Goal: Task Accomplishment & Management: Manage account settings

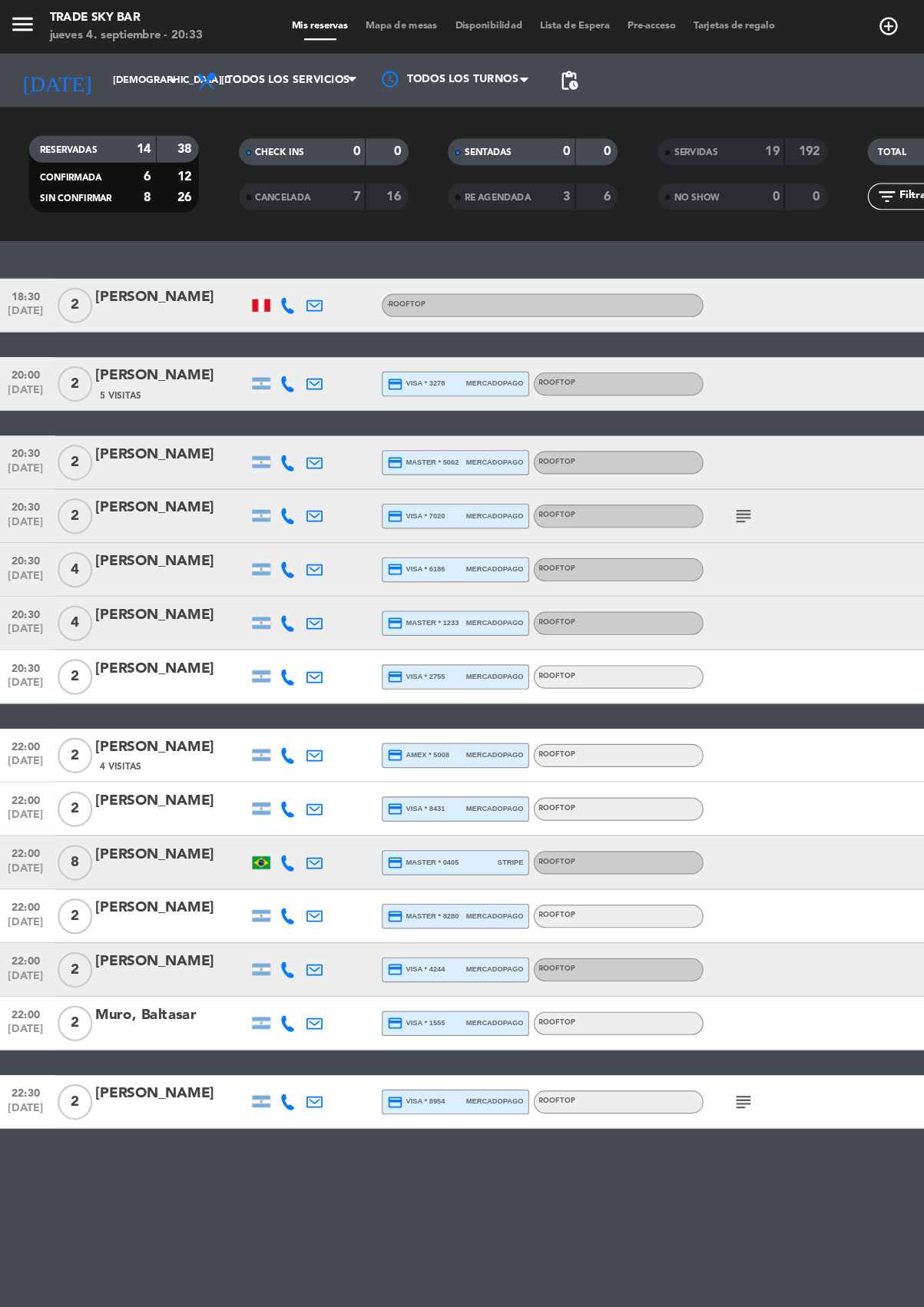
scroll to position [0, -1]
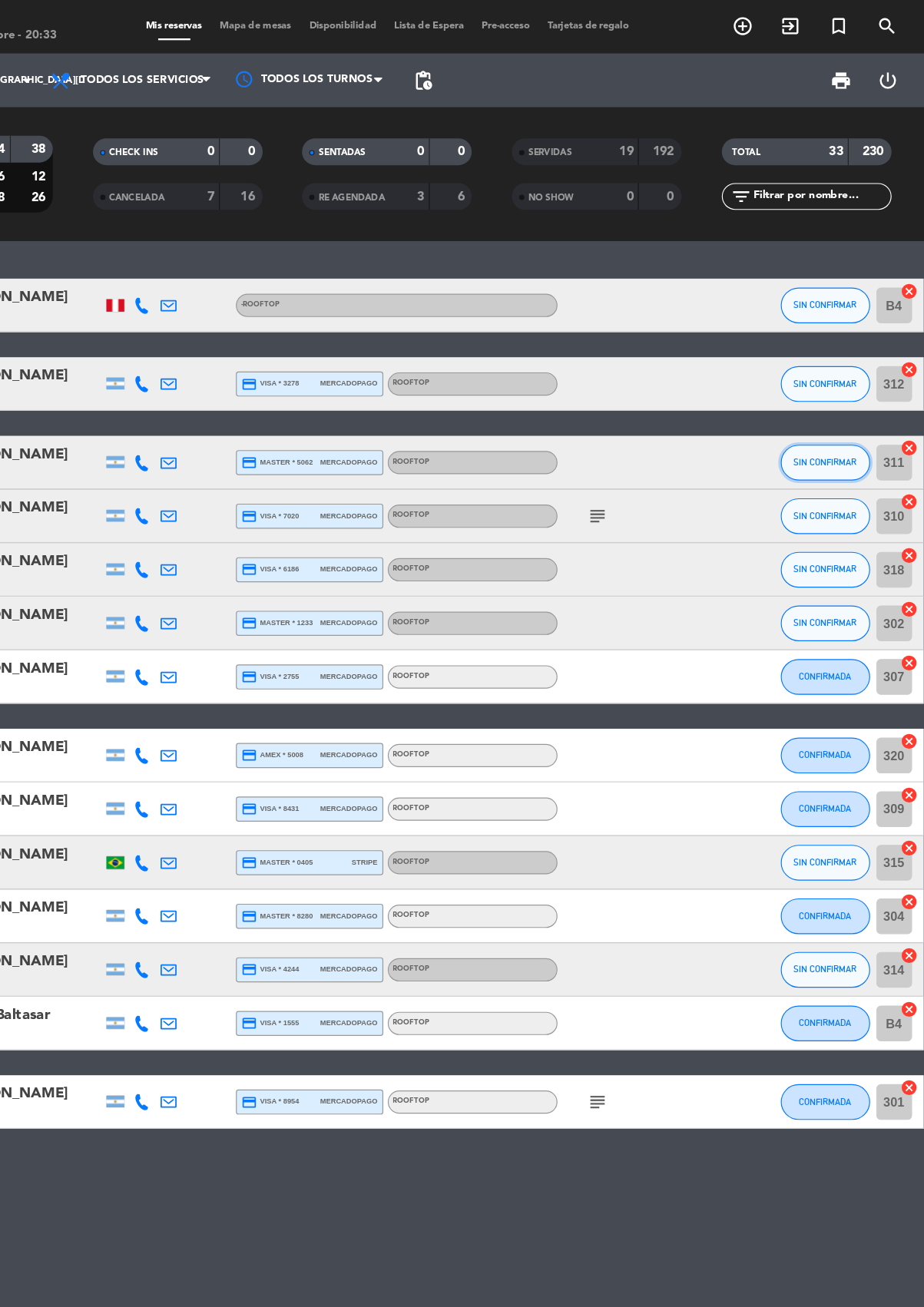
click at [833, 398] on span "SIN CONFIRMAR" at bounding box center [838, 397] width 54 height 8
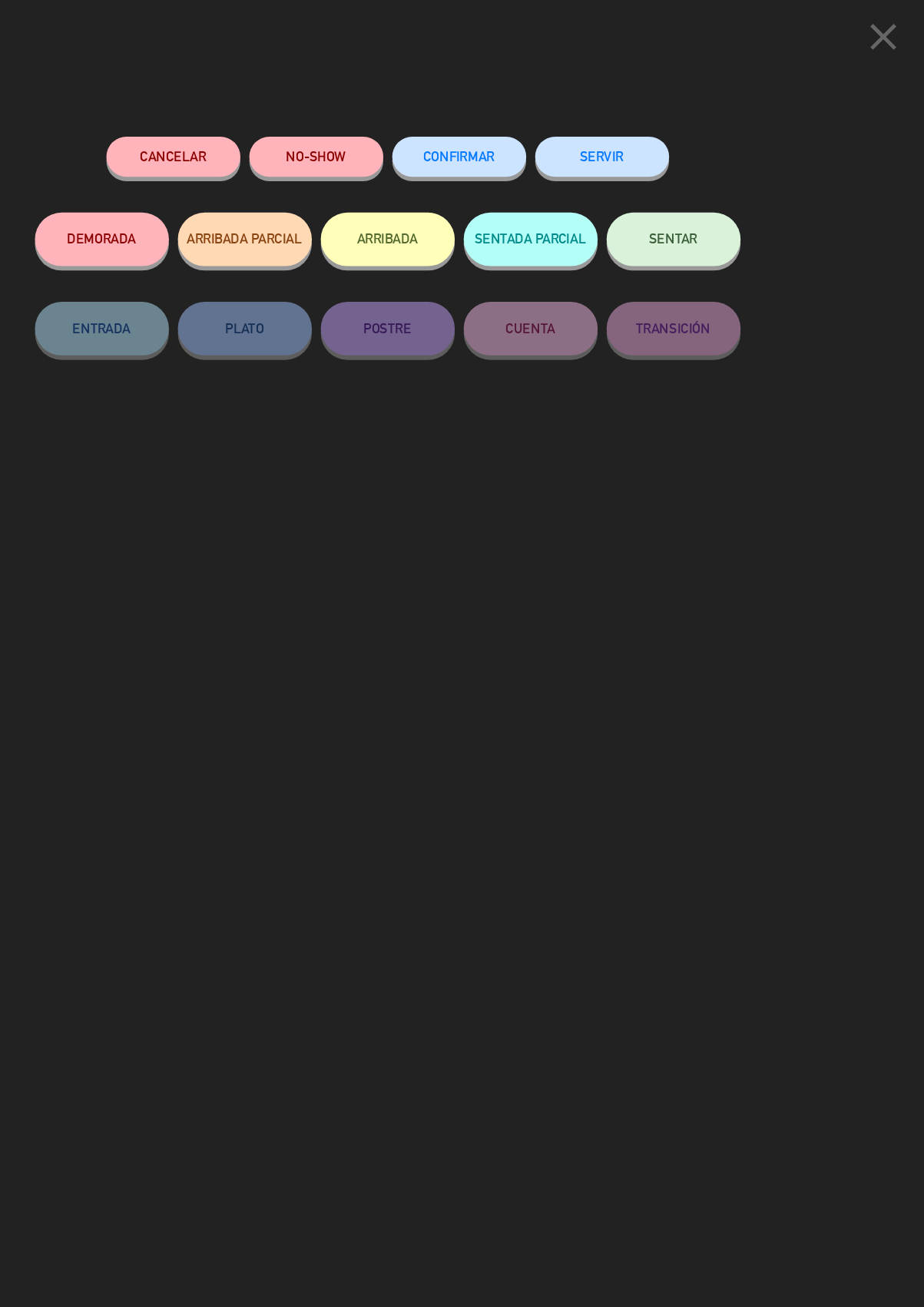
click at [656, 132] on button "SERVIR" at bounding box center [647, 135] width 115 height 35
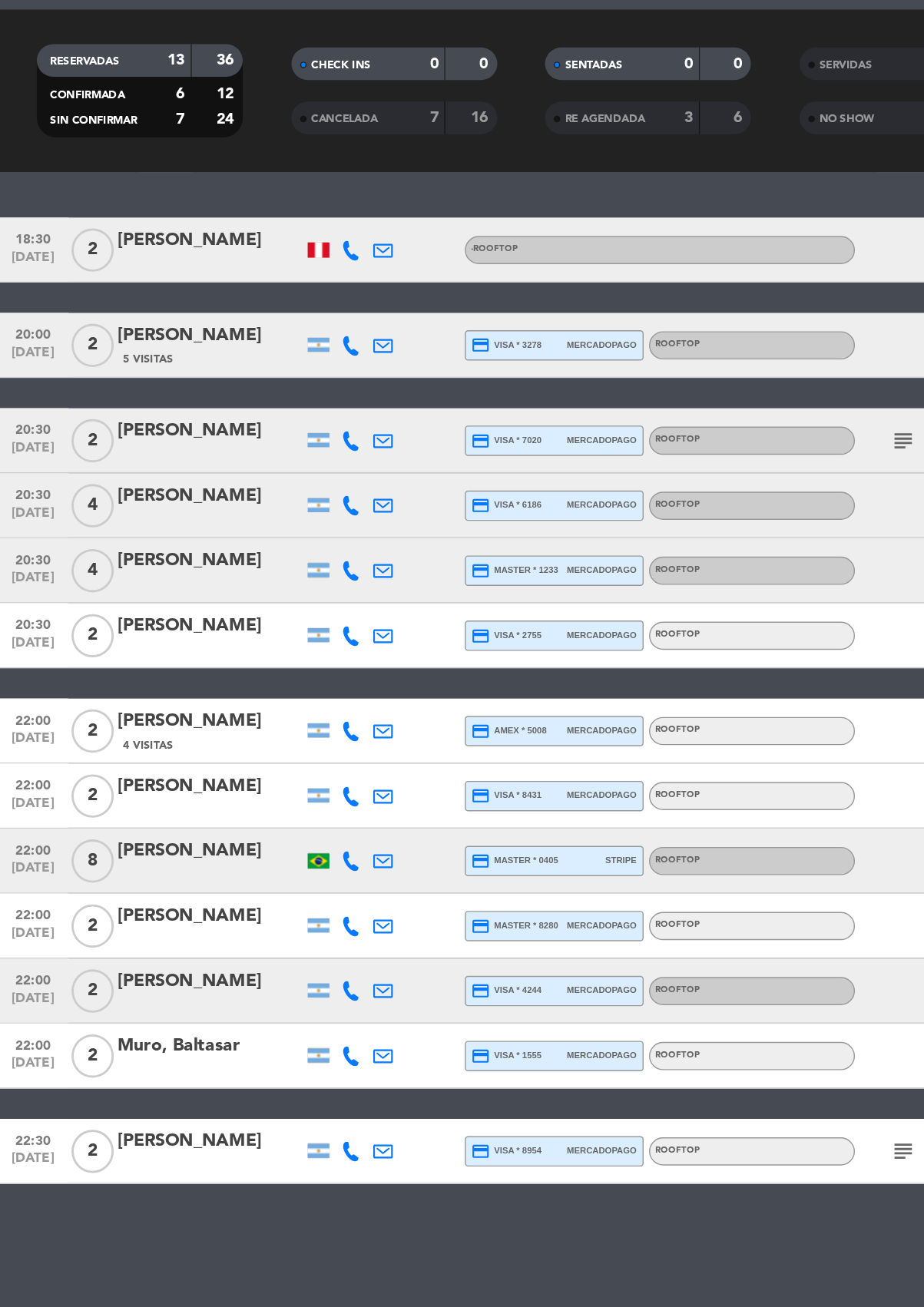
scroll to position [0, 0]
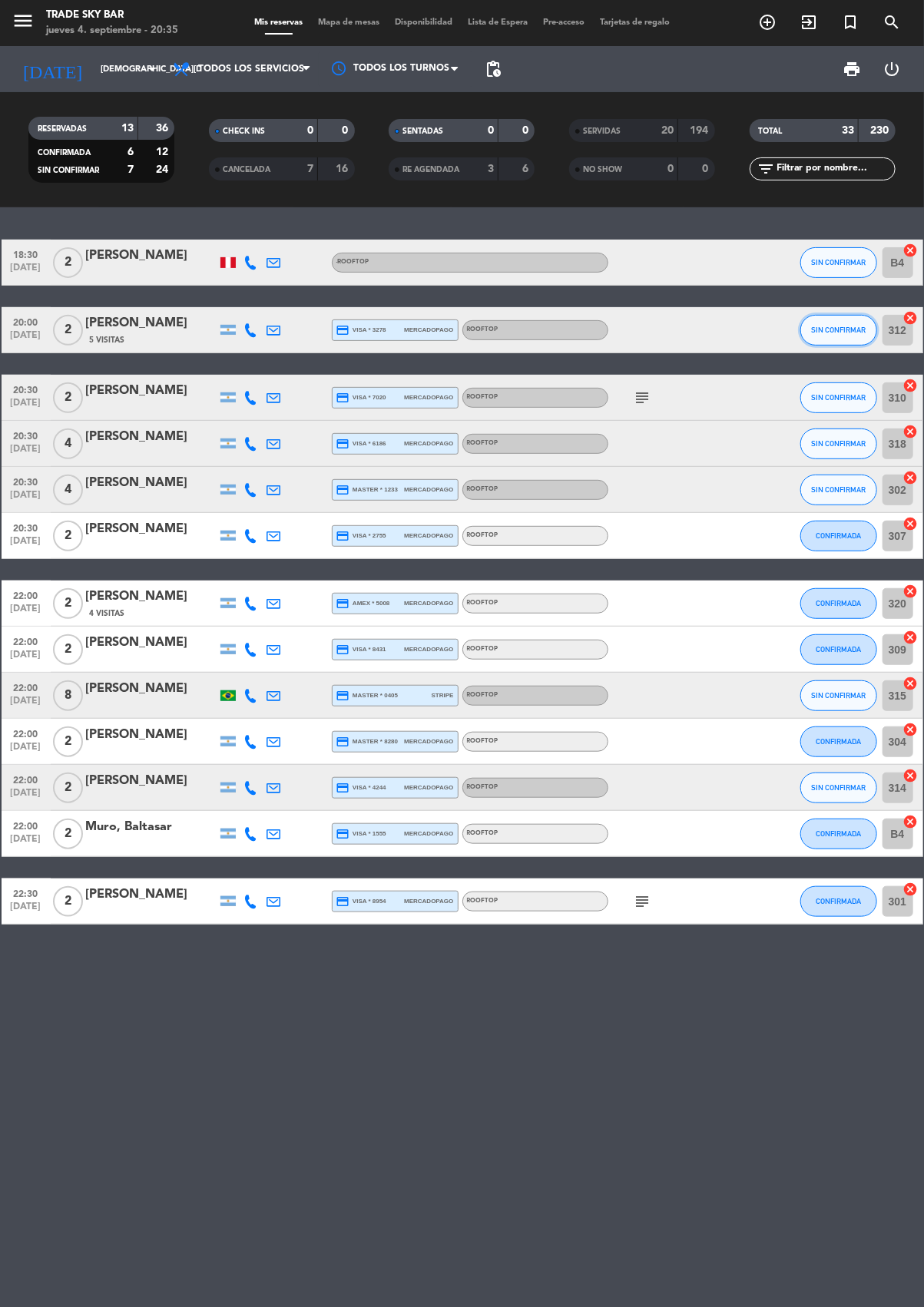
click at [839, 329] on span "SIN CONFIRMAR" at bounding box center [838, 330] width 54 height 8
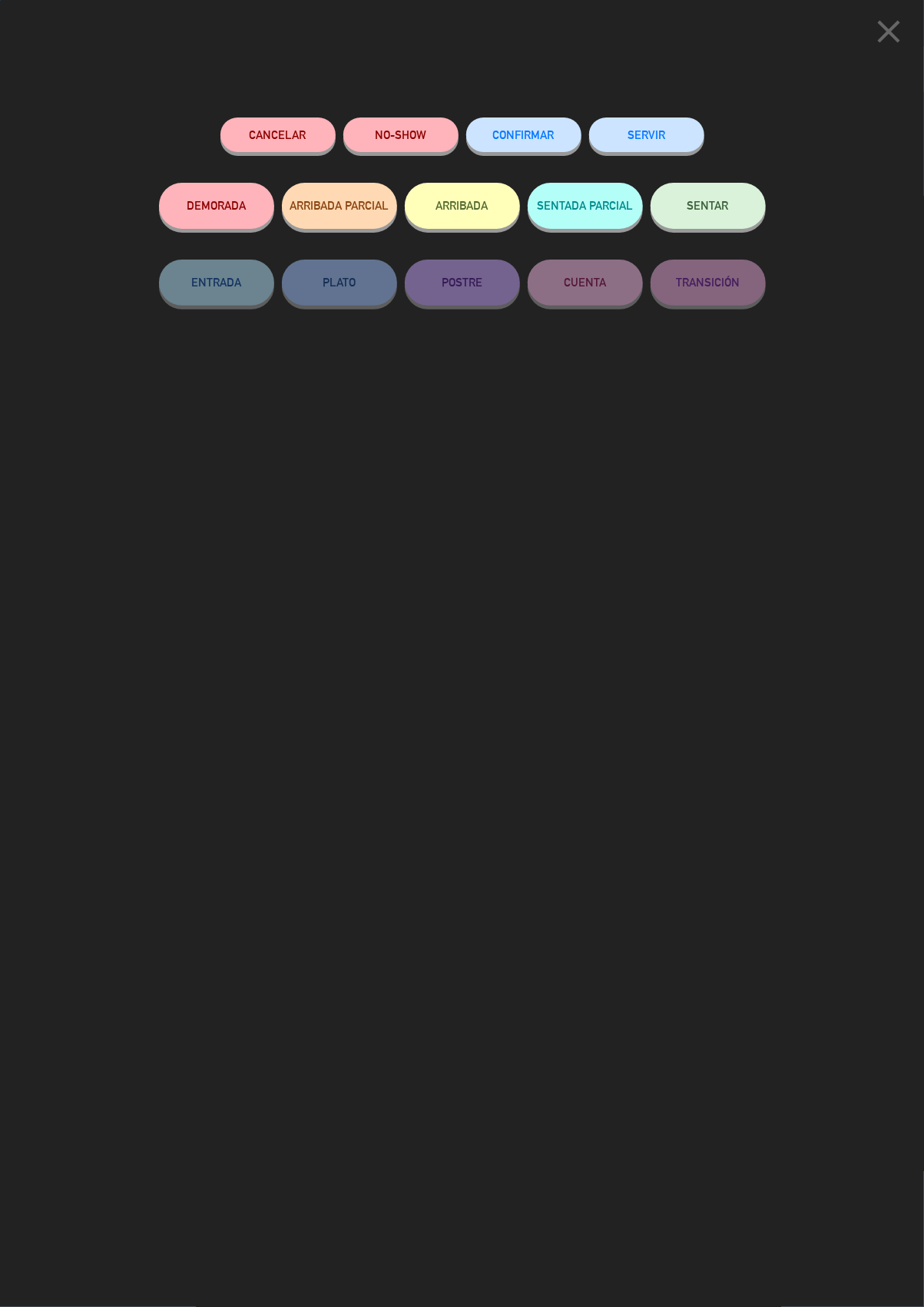
click at [653, 130] on button "SERVIR" at bounding box center [647, 135] width 115 height 35
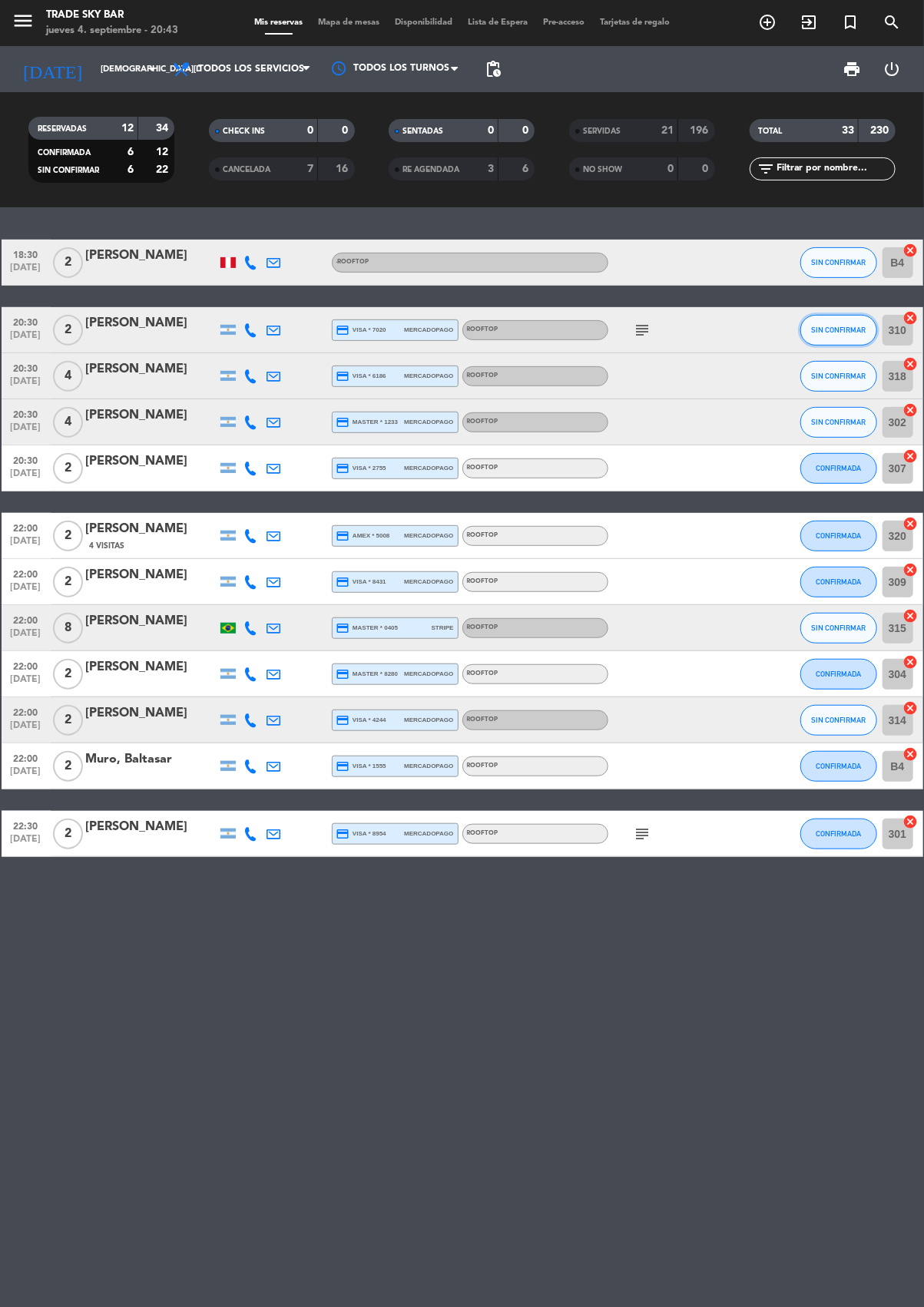
click at [832, 329] on span "SIN CONFIRMAR" at bounding box center [838, 330] width 54 height 8
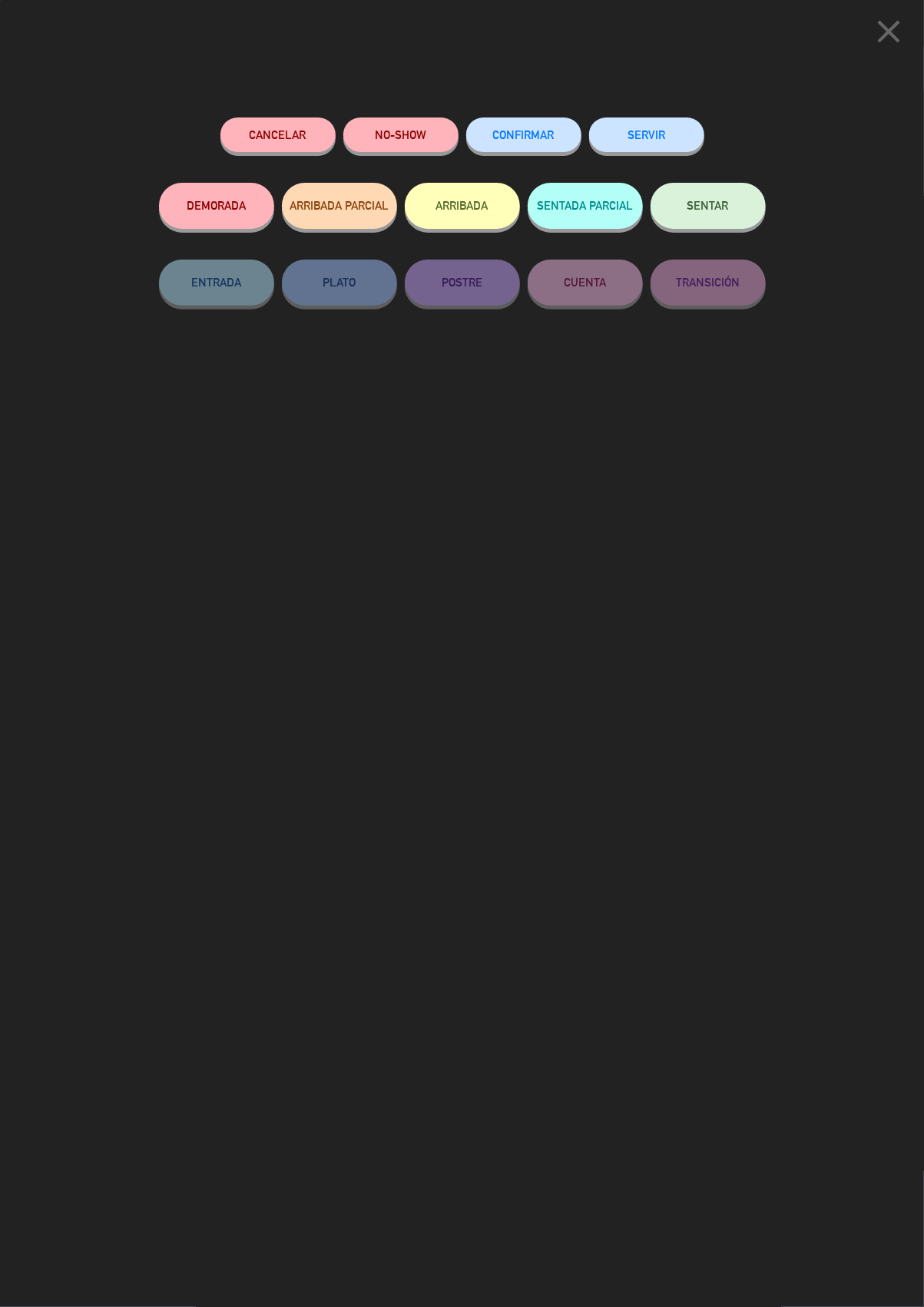
click at [655, 132] on button "SERVIR" at bounding box center [647, 135] width 115 height 35
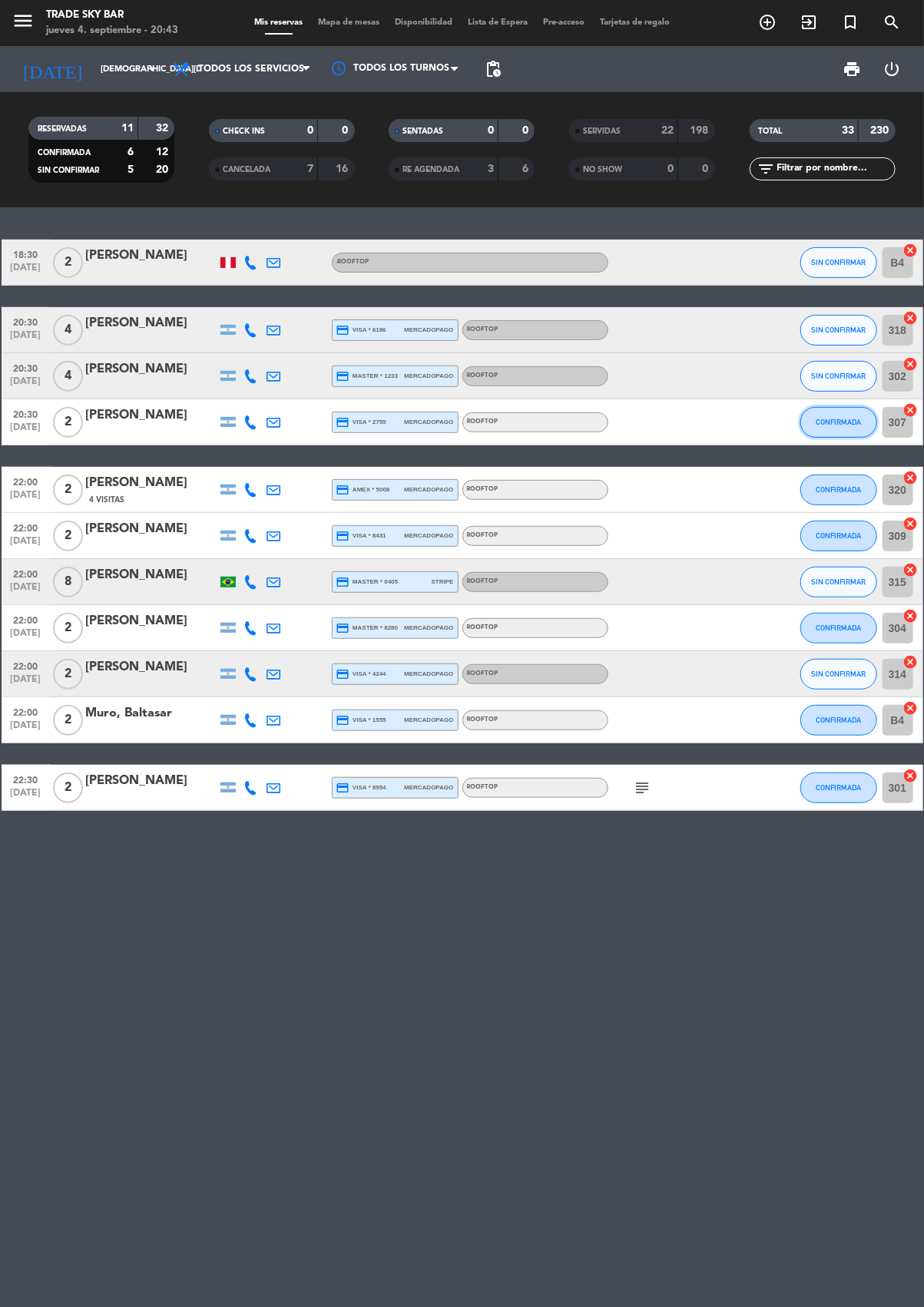
click at [842, 421] on span "CONFIRMADA" at bounding box center [838, 422] width 45 height 8
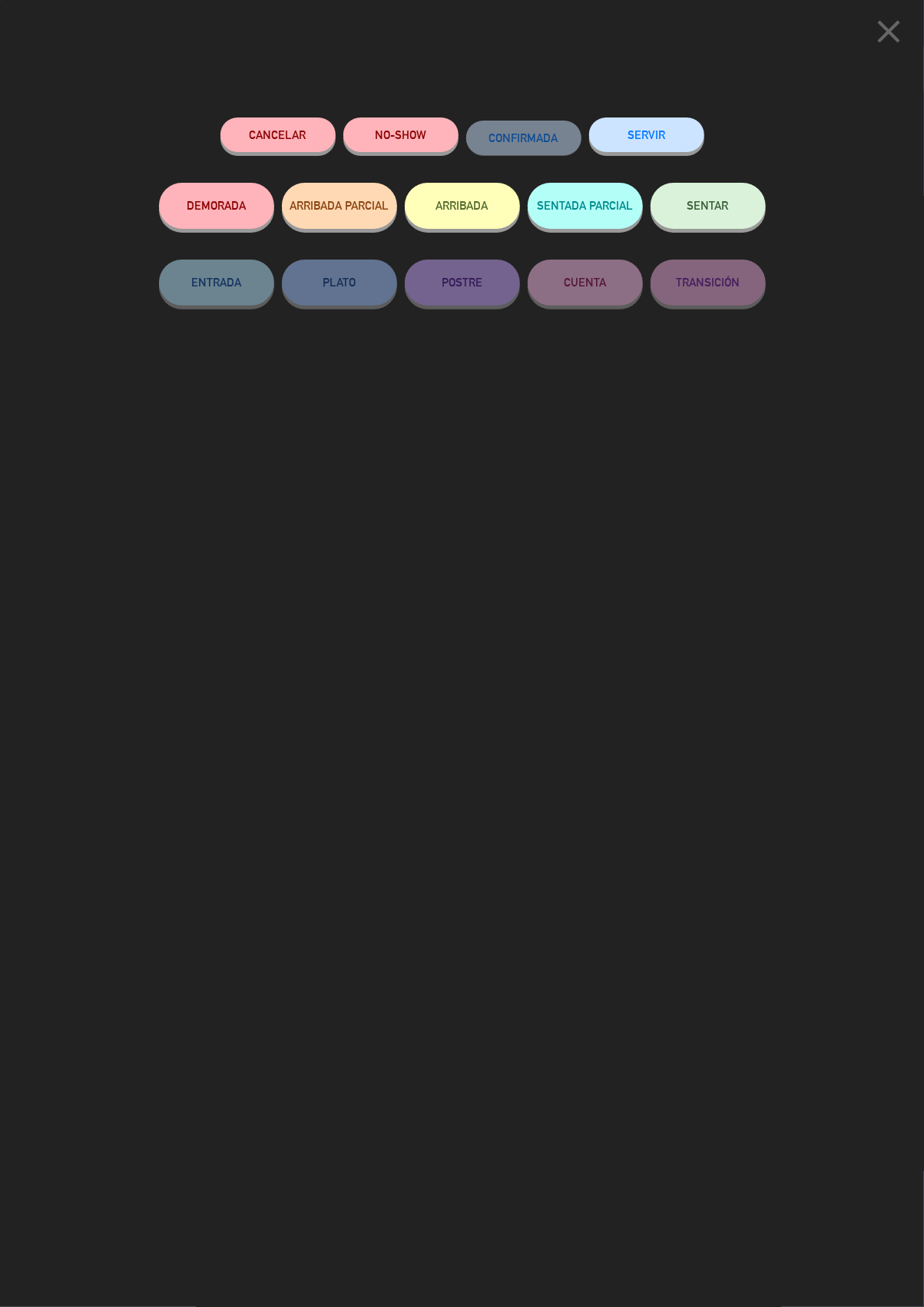
click at [658, 127] on button "SERVIR" at bounding box center [647, 135] width 115 height 35
